Goal: Transaction & Acquisition: Purchase product/service

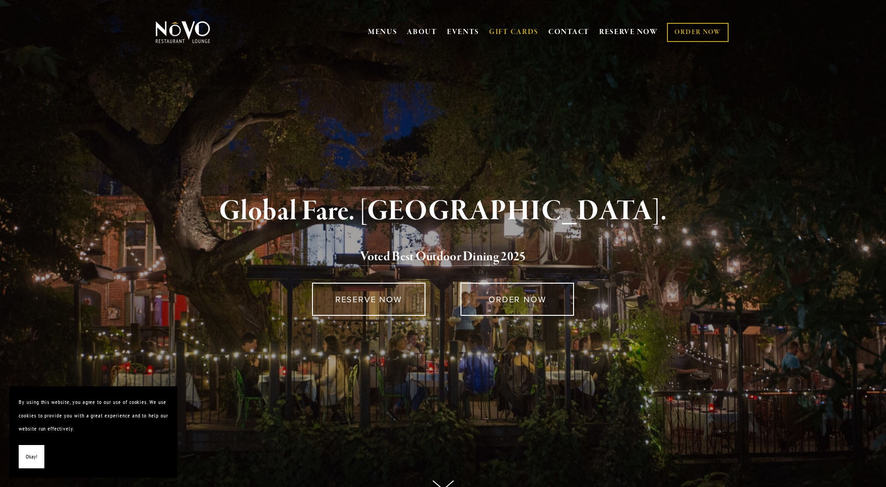
click at [514, 28] on link "GIFT CARDS" at bounding box center [513, 32] width 49 height 18
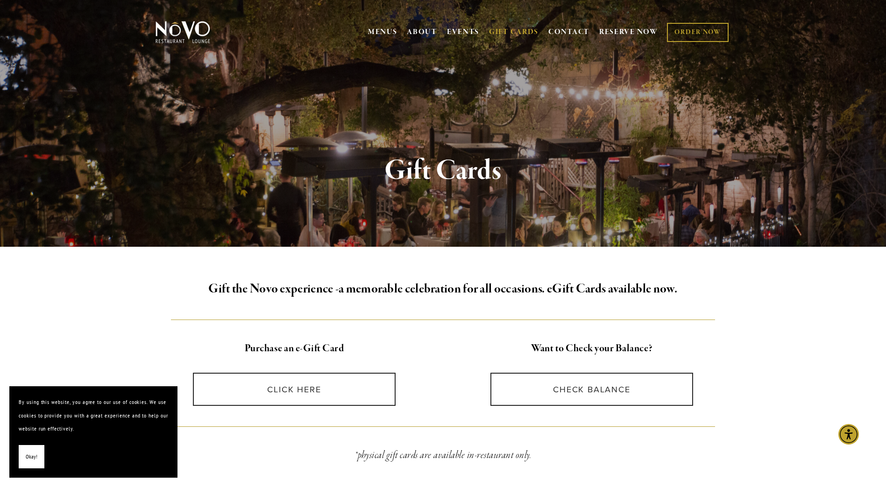
click at [32, 457] on span "Okay!" at bounding box center [32, 458] width 12 height 14
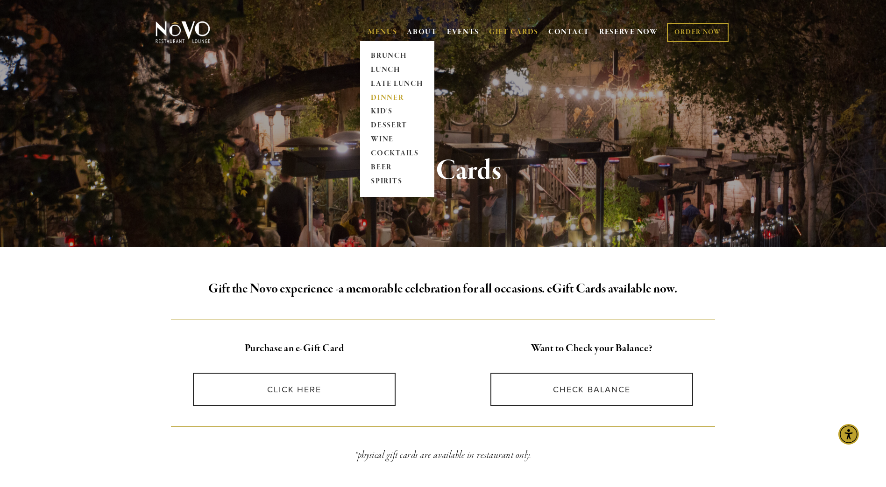
click at [379, 98] on link "DINNER" at bounding box center [397, 98] width 58 height 14
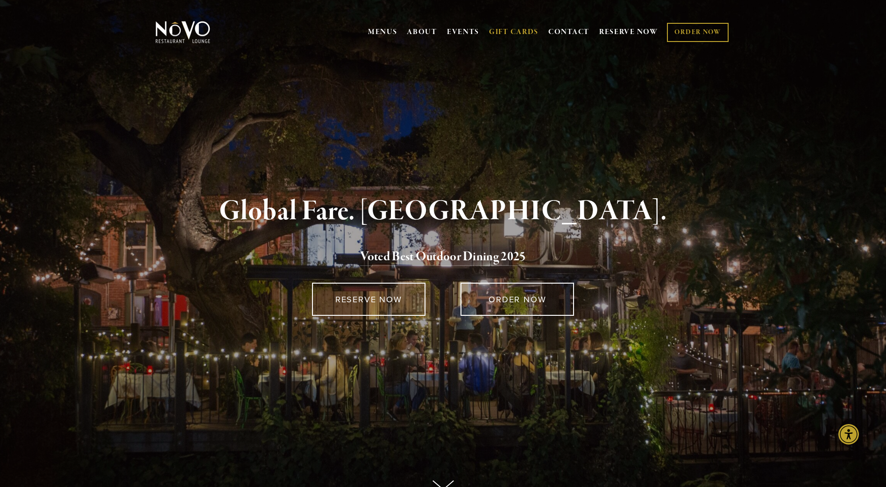
click at [514, 30] on link "GIFT CARDS" at bounding box center [513, 32] width 49 height 18
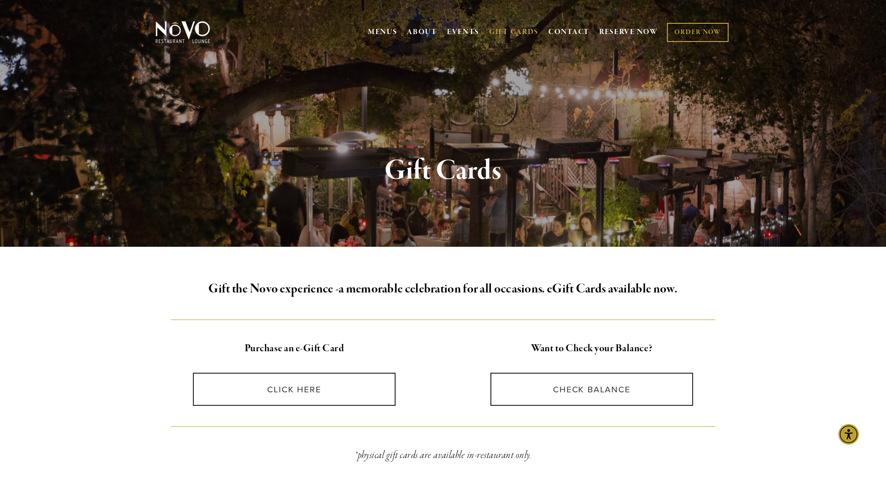
scroll to position [93, 0]
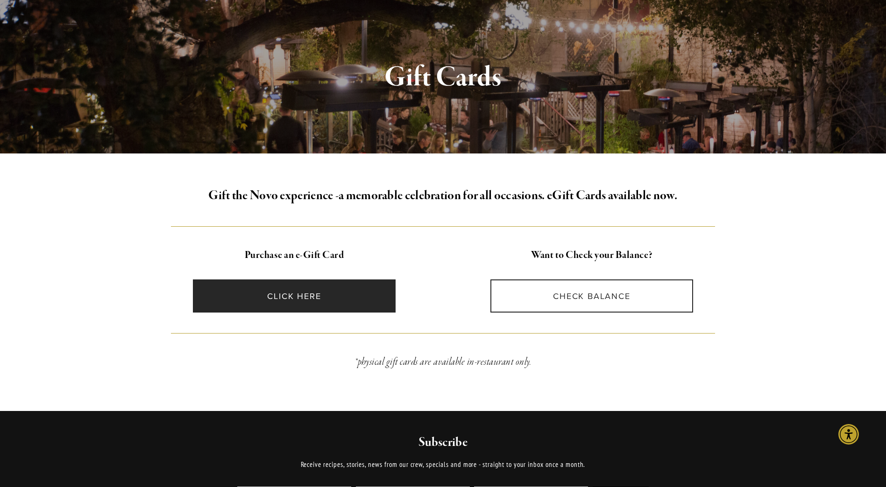
click at [316, 296] on link "CLICK HERE" at bounding box center [294, 296] width 203 height 33
